Goal: Task Accomplishment & Management: Use online tool/utility

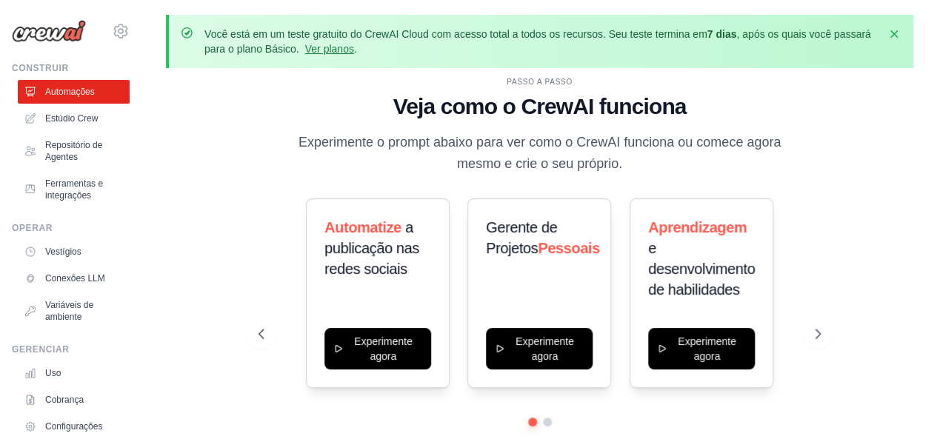
click at [264, 108] on h1 "Veja como o CrewAI funciona" at bounding box center [539, 106] width 562 height 27
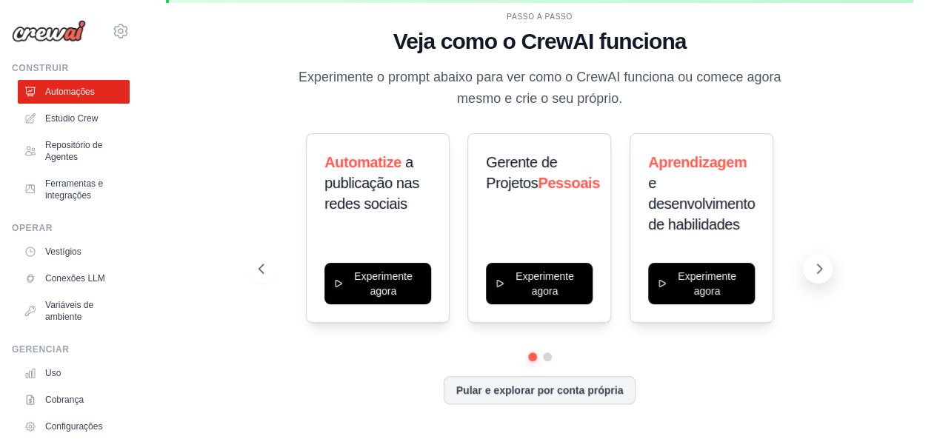
click at [815, 271] on icon at bounding box center [819, 268] width 15 height 15
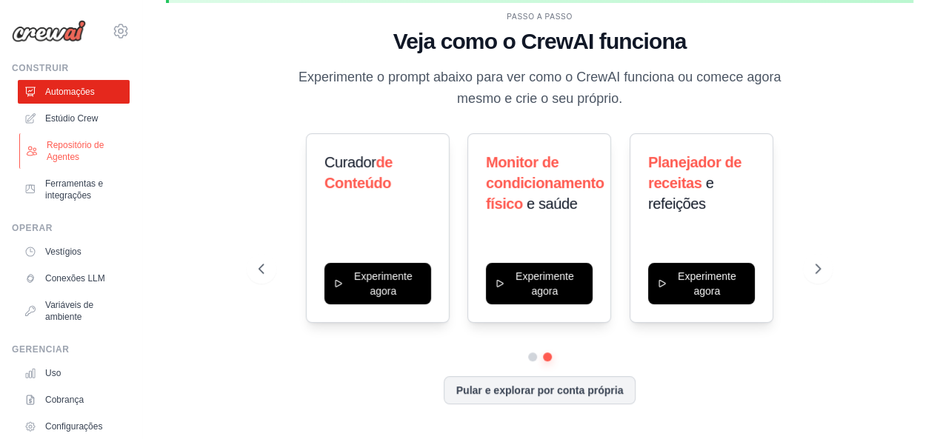
click at [72, 148] on font "Repositório de Agentes" at bounding box center [75, 151] width 57 height 22
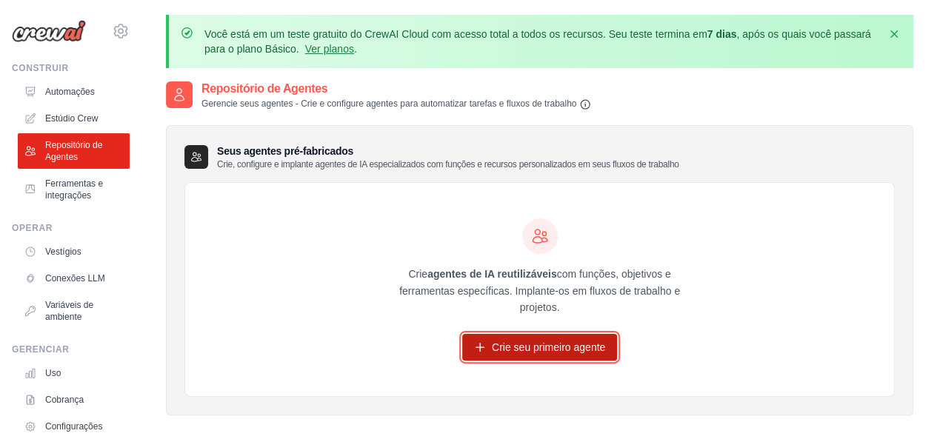
click at [575, 349] on font "Crie seu primeiro agente" at bounding box center [548, 347] width 113 height 12
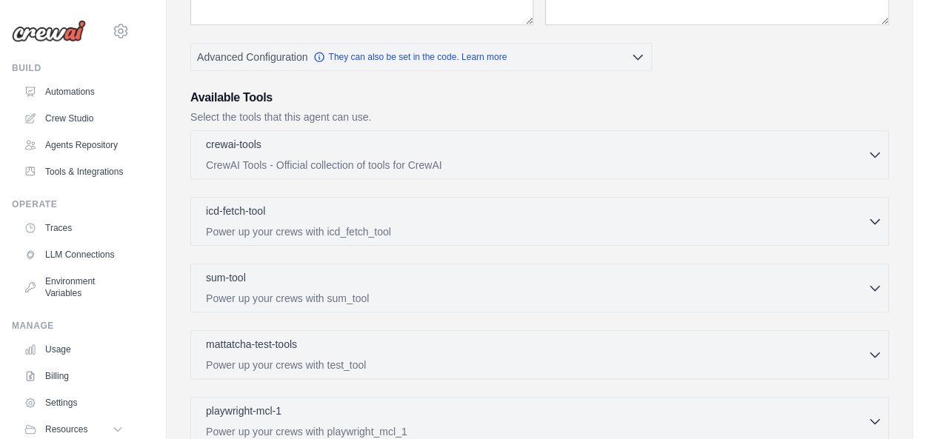
scroll to position [370, 0]
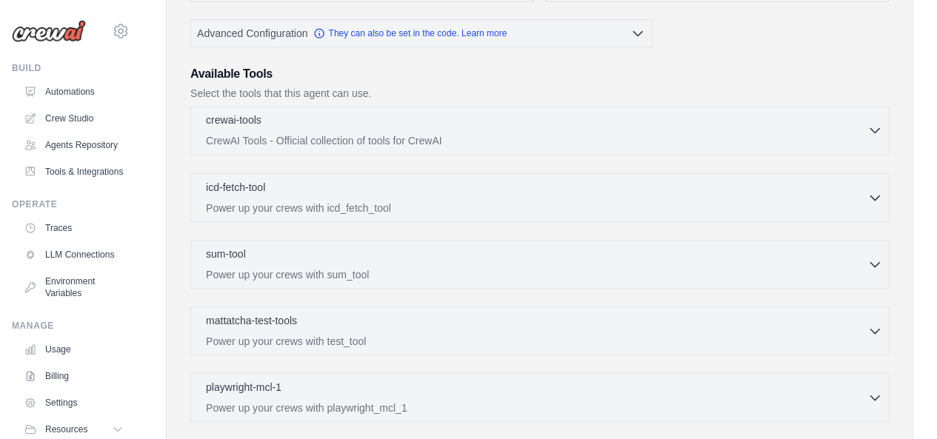
click at [556, 133] on p "CrewAI Tools - Official collection of tools for CrewAI" at bounding box center [536, 140] width 661 height 15
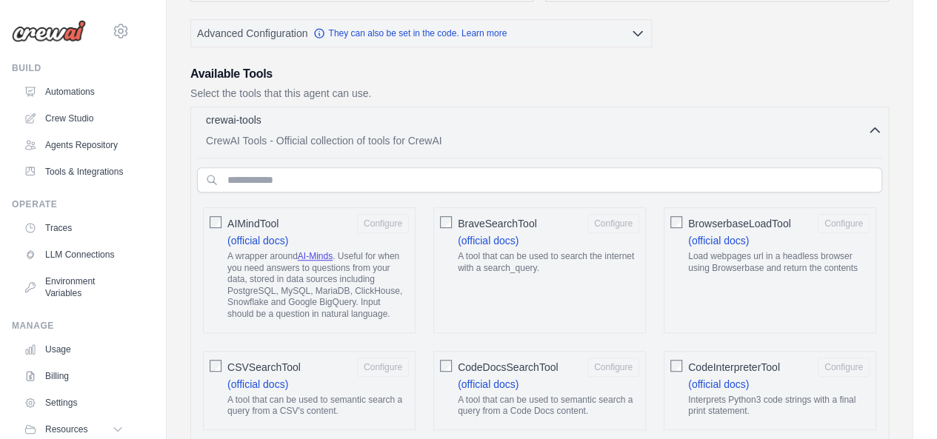
click at [556, 133] on p "CrewAI Tools - Official collection of tools for CrewAI" at bounding box center [536, 140] width 661 height 15
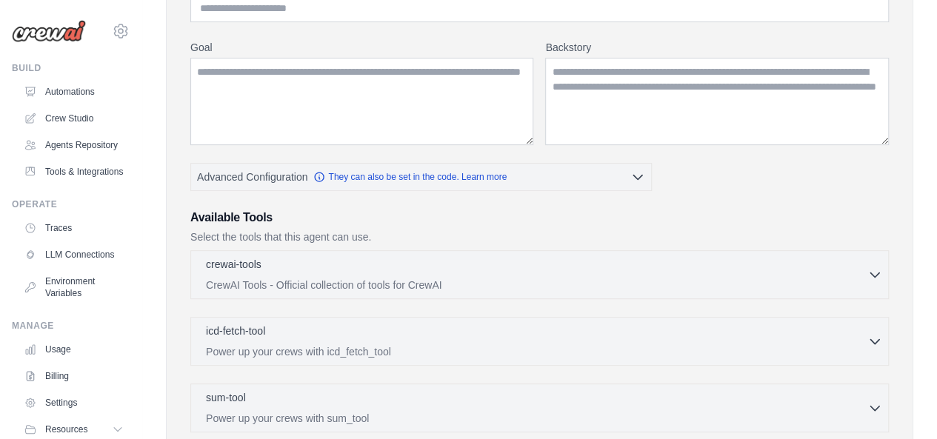
scroll to position [224, 0]
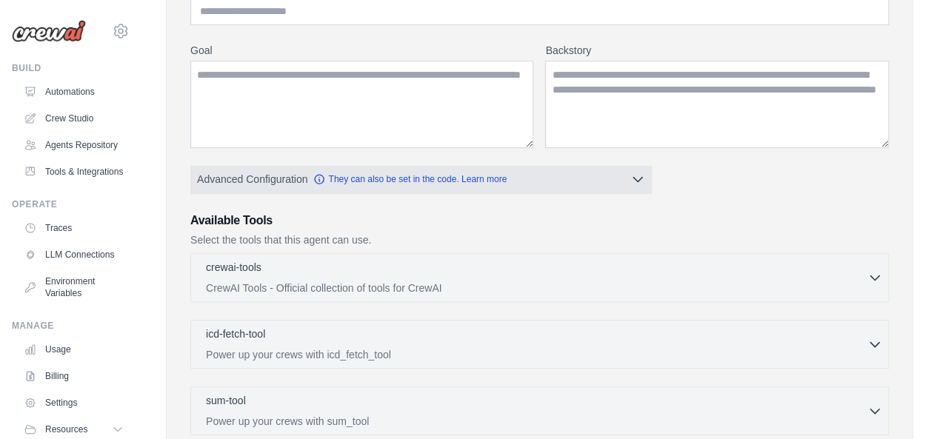
click at [626, 168] on button "Advanced Configuration They can also be set in the code. Learn more" at bounding box center [421, 179] width 460 height 27
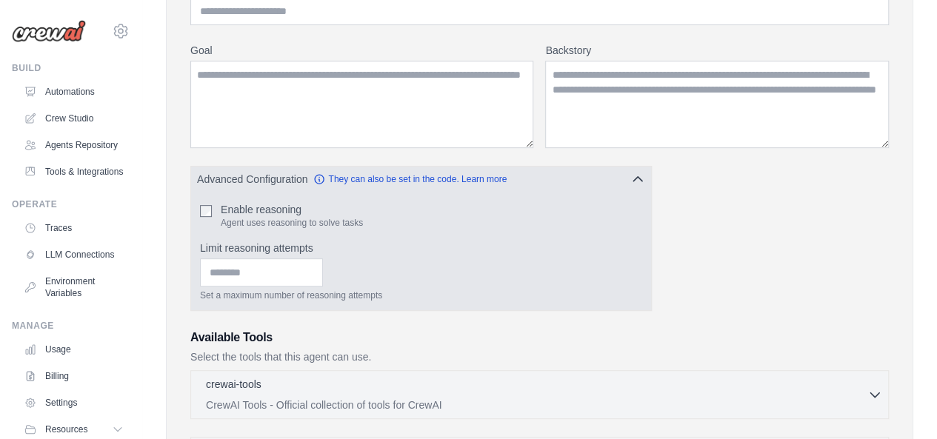
click at [626, 168] on button "Advanced Configuration They can also be set in the code. Learn more" at bounding box center [421, 179] width 460 height 27
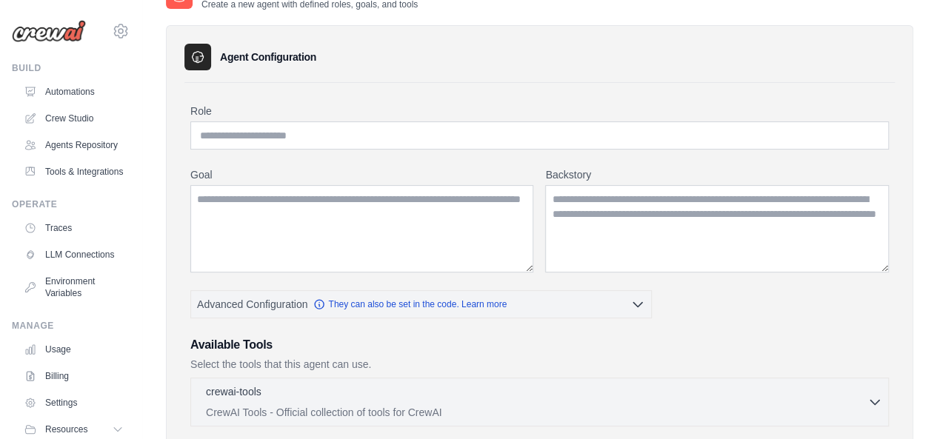
scroll to position [0, 0]
